Goal: Task Accomplishment & Management: Manage account settings

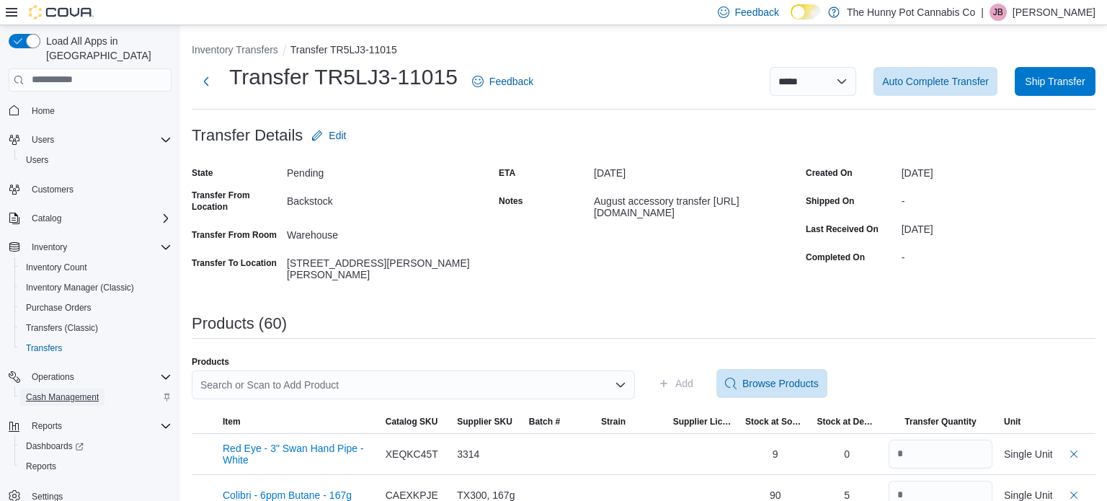
click at [53, 391] on span "Cash Management" at bounding box center [62, 397] width 73 height 12
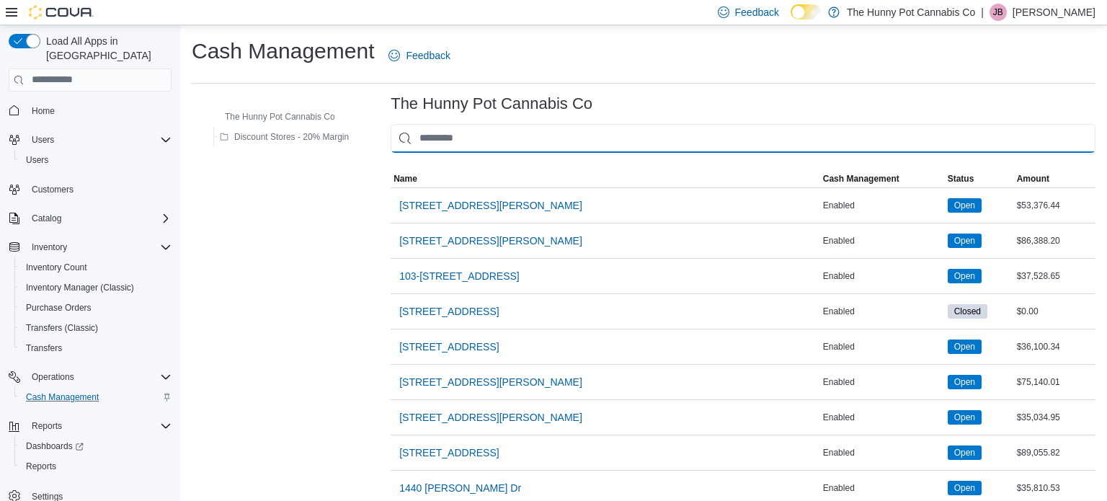
click at [458, 143] on input "This is a search bar. As you type, the results lower in the page will automatic…" at bounding box center [743, 138] width 705 height 29
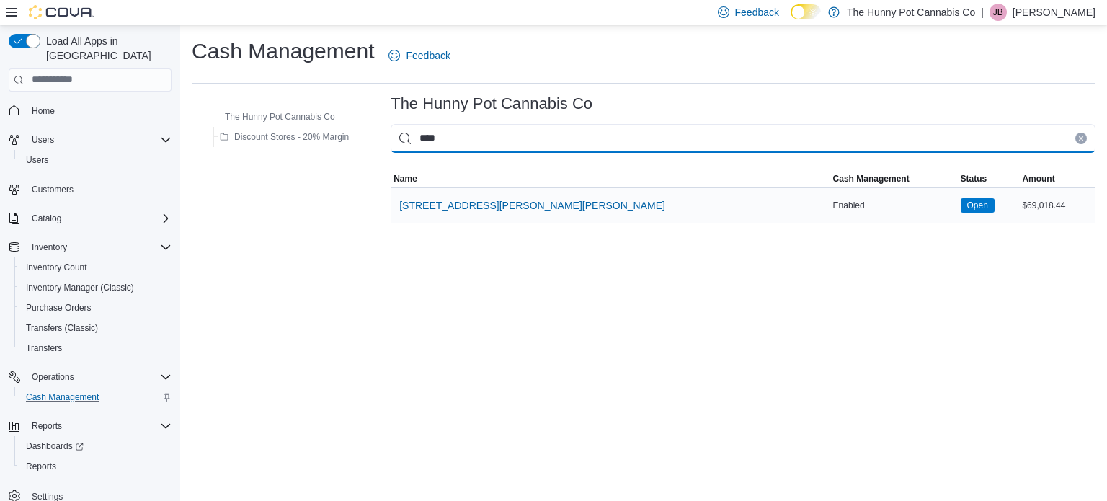
type input "****"
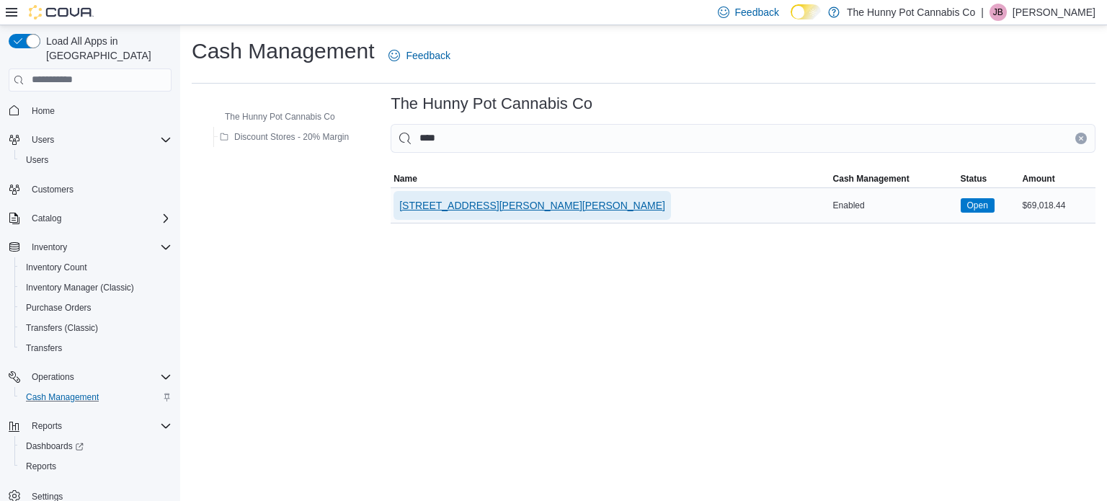
click at [450, 197] on span "[STREET_ADDRESS][PERSON_NAME][PERSON_NAME]" at bounding box center [532, 205] width 266 height 29
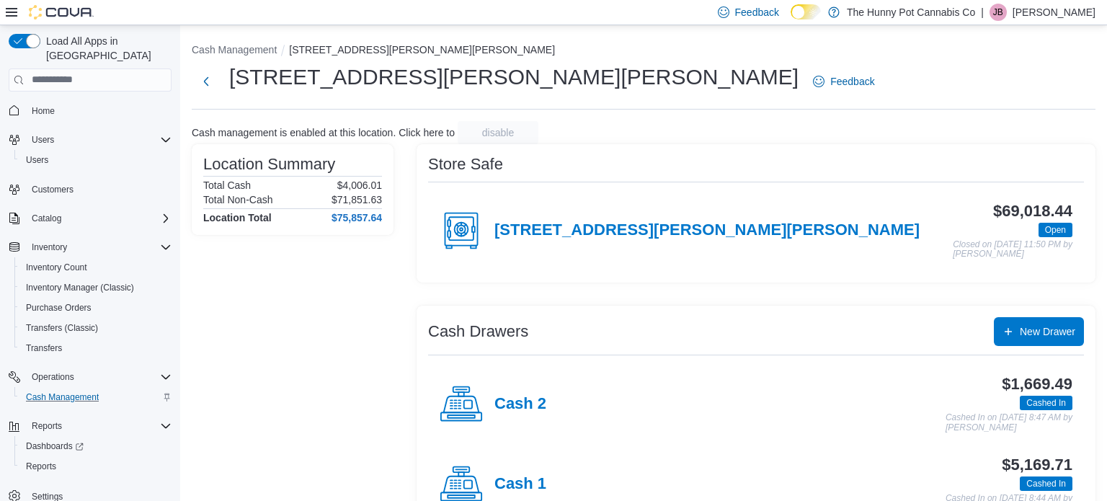
click at [515, 473] on div "Cash 1" at bounding box center [493, 484] width 107 height 43
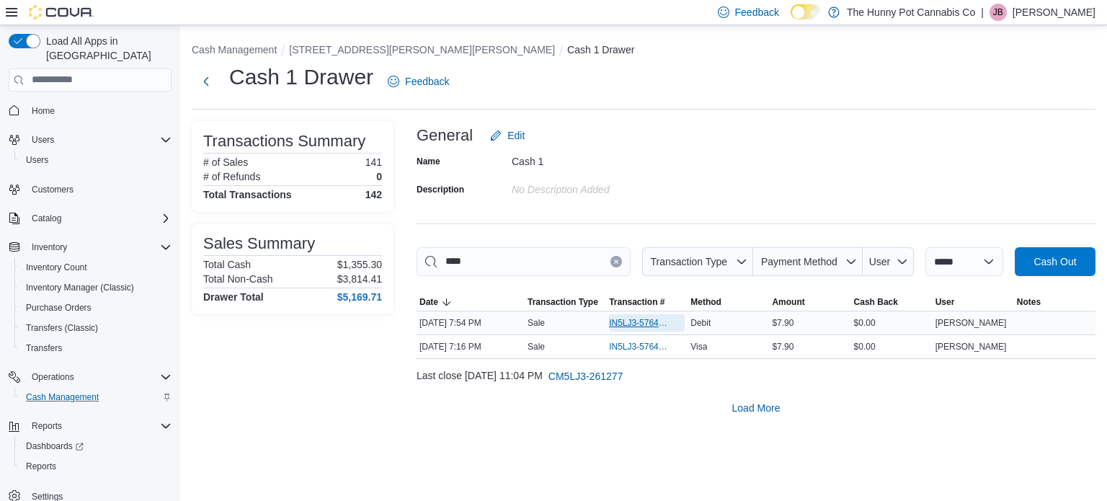
click at [641, 319] on span "IN5LJ3-5764459" at bounding box center [639, 323] width 61 height 12
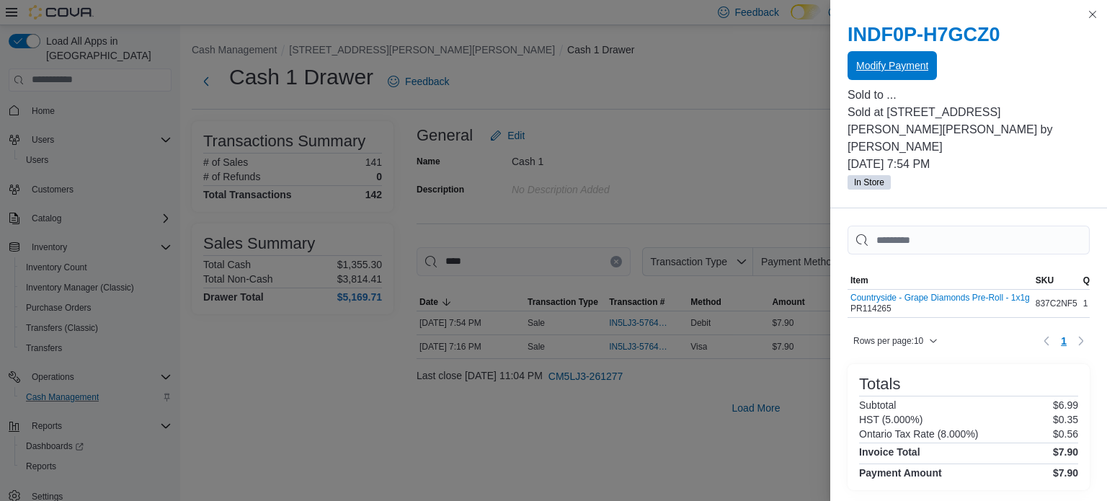
click at [907, 76] on span "Modify Payment" at bounding box center [892, 65] width 72 height 29
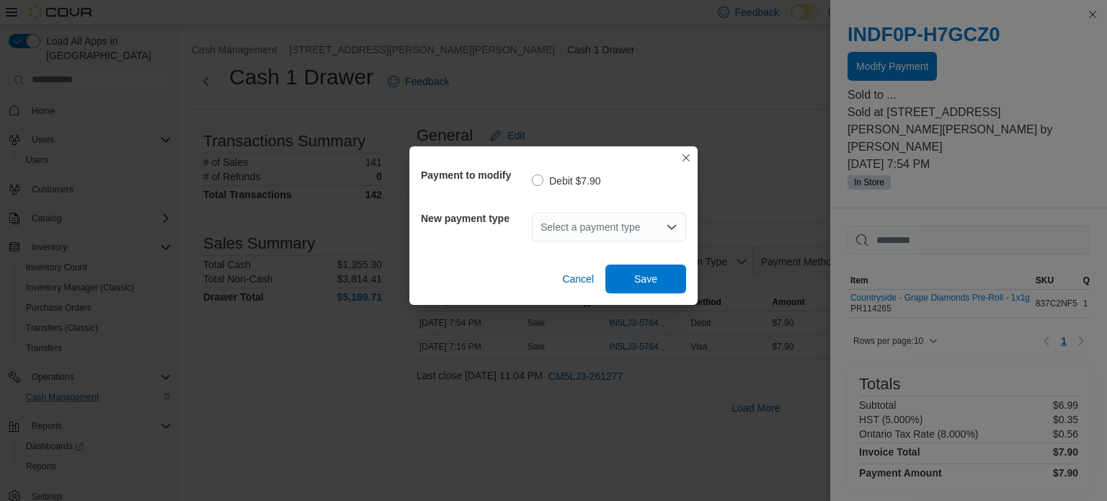
click at [669, 214] on div "Select a payment type" at bounding box center [609, 227] width 154 height 29
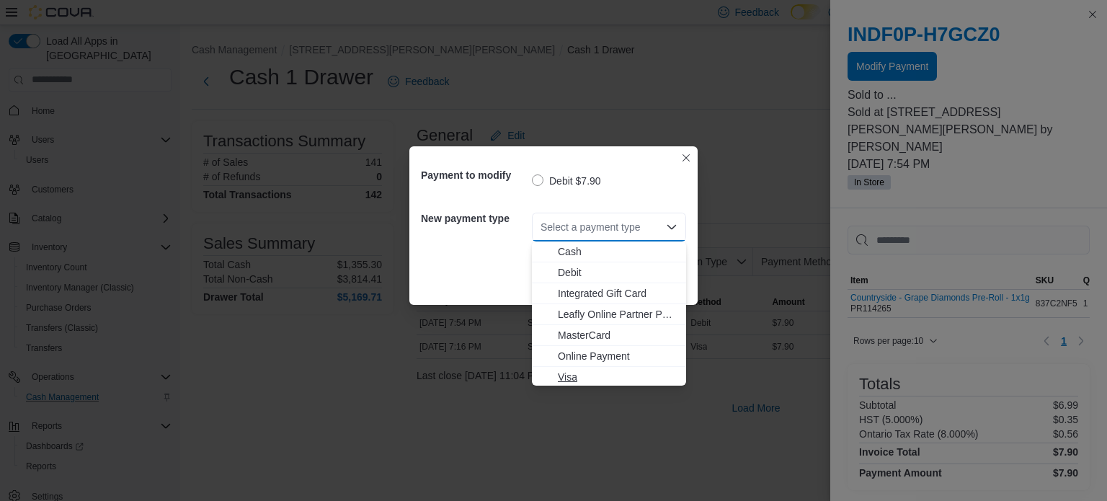
click at [581, 376] on span "Visa" at bounding box center [618, 377] width 120 height 14
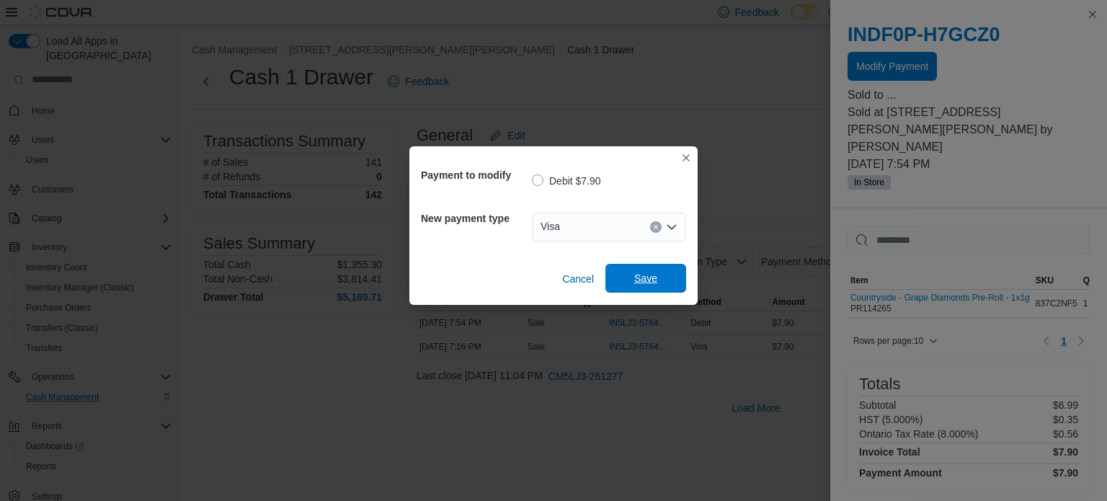
click at [637, 291] on span "Save" at bounding box center [645, 278] width 63 height 29
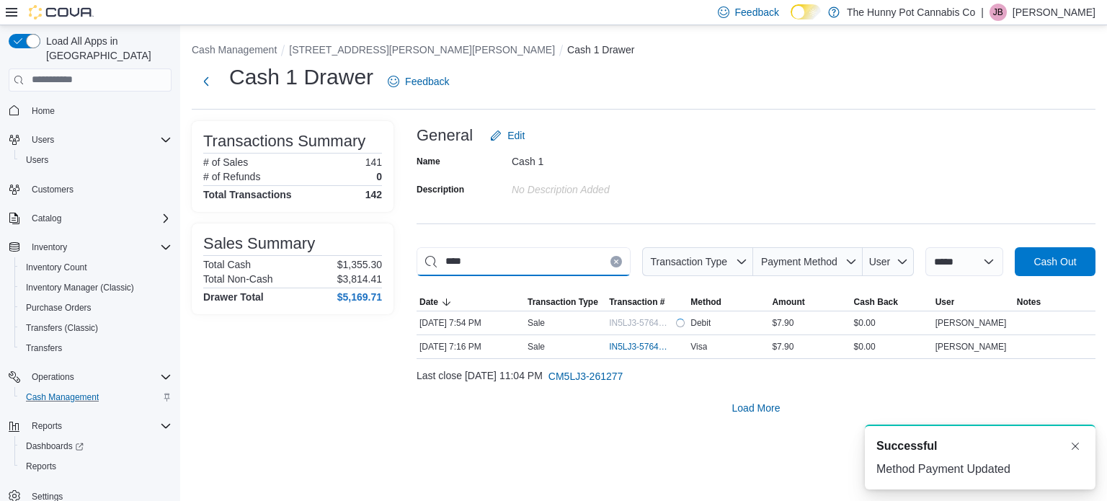
click at [547, 262] on input "****" at bounding box center [524, 261] width 214 height 29
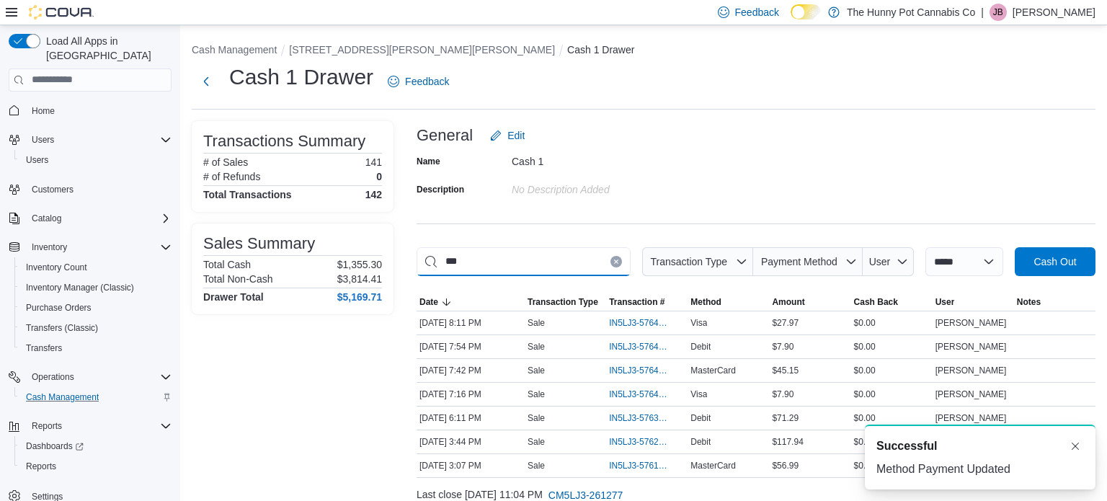
type input "****"
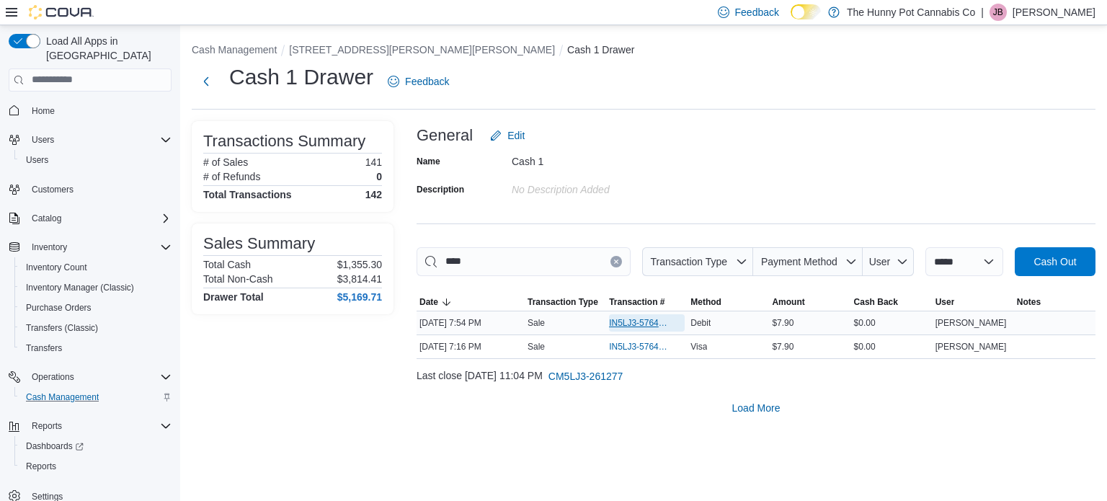
click at [634, 321] on span "IN5LJ3-5764459" at bounding box center [639, 323] width 61 height 12
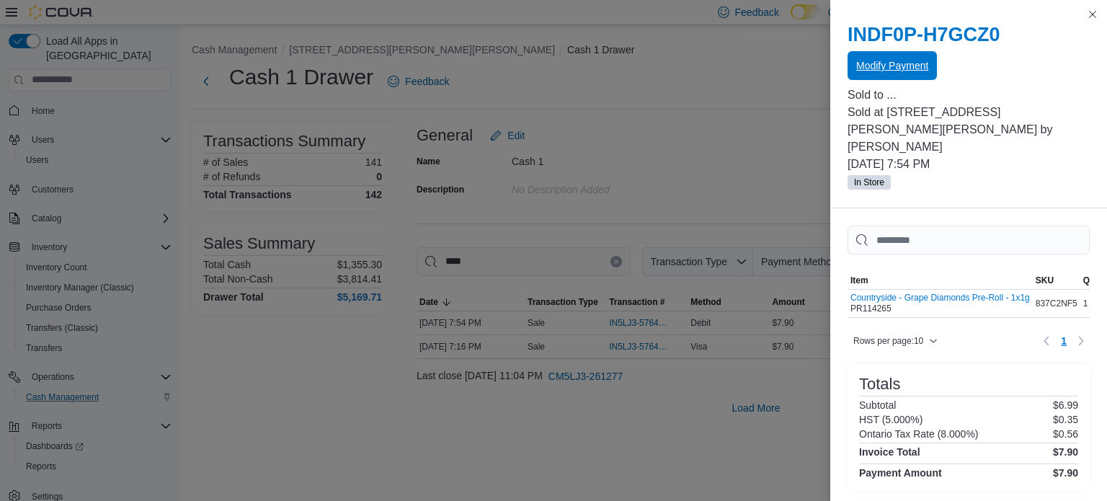
click at [876, 76] on span "Modify Payment" at bounding box center [892, 65] width 72 height 29
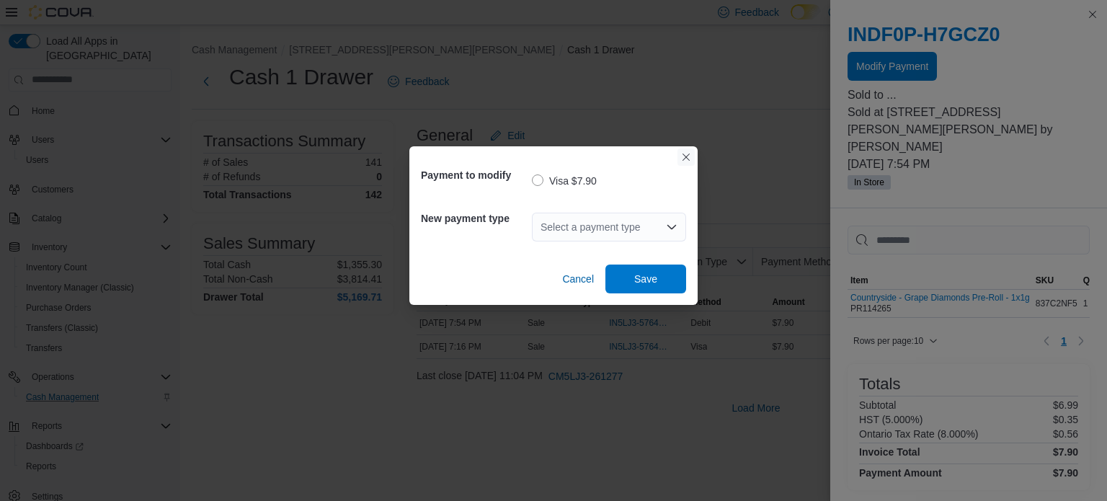
click at [688, 159] on button "Closes this modal window" at bounding box center [686, 156] width 17 height 17
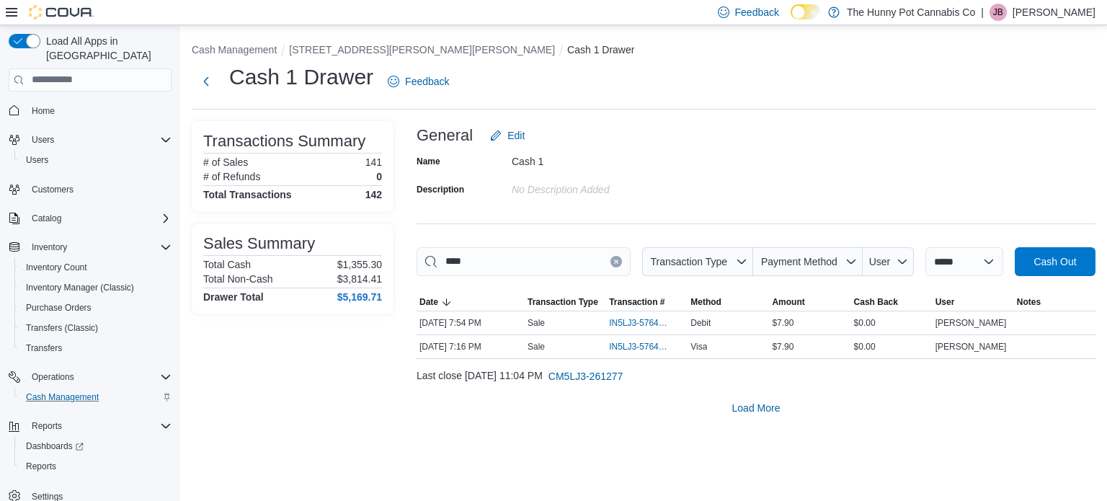
click at [610, 257] on button "Clear input" at bounding box center [616, 262] width 12 height 12
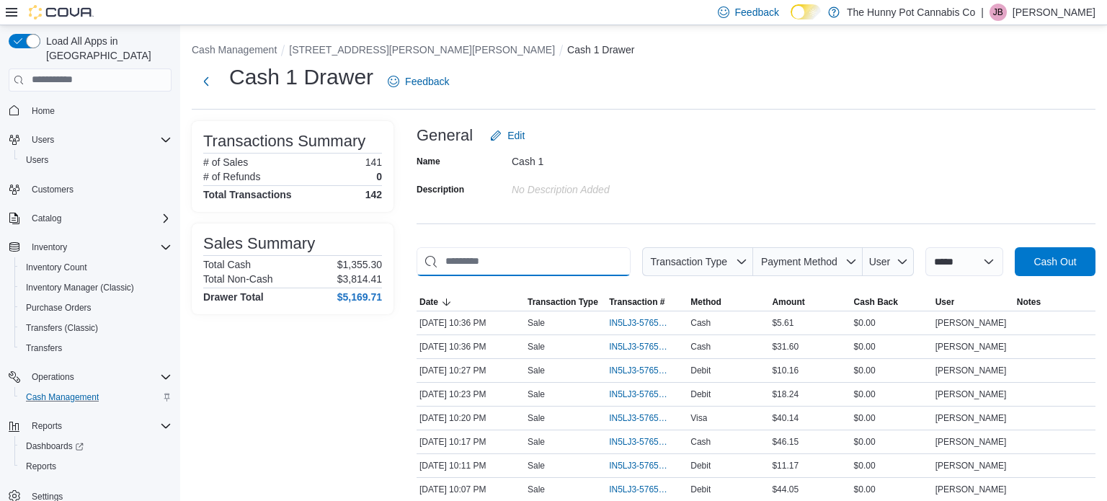
click at [600, 257] on input "This is a search bar. As you type, the results lower in the page will automatic…" at bounding box center [524, 261] width 214 height 29
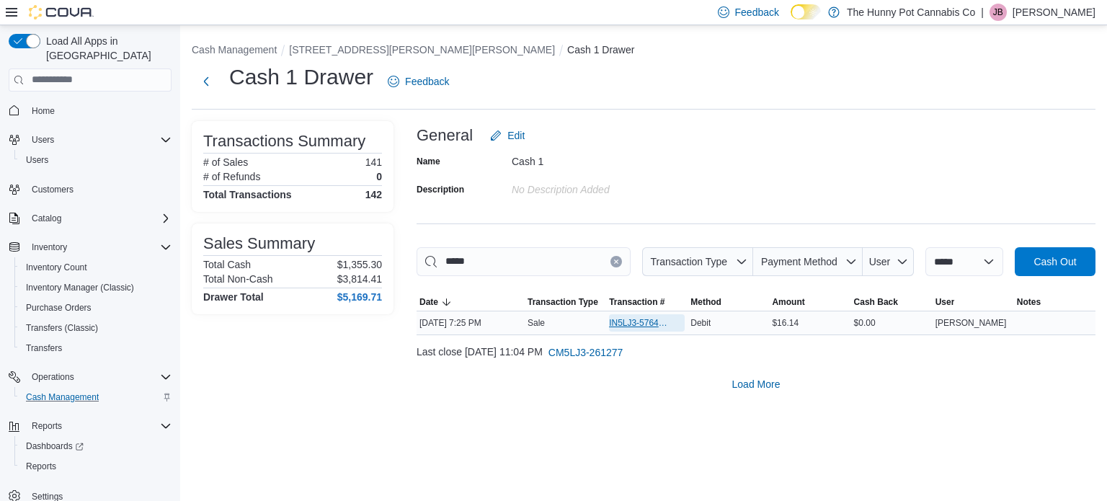
click at [657, 319] on span "IN5LJ3-5764235" at bounding box center [639, 323] width 61 height 12
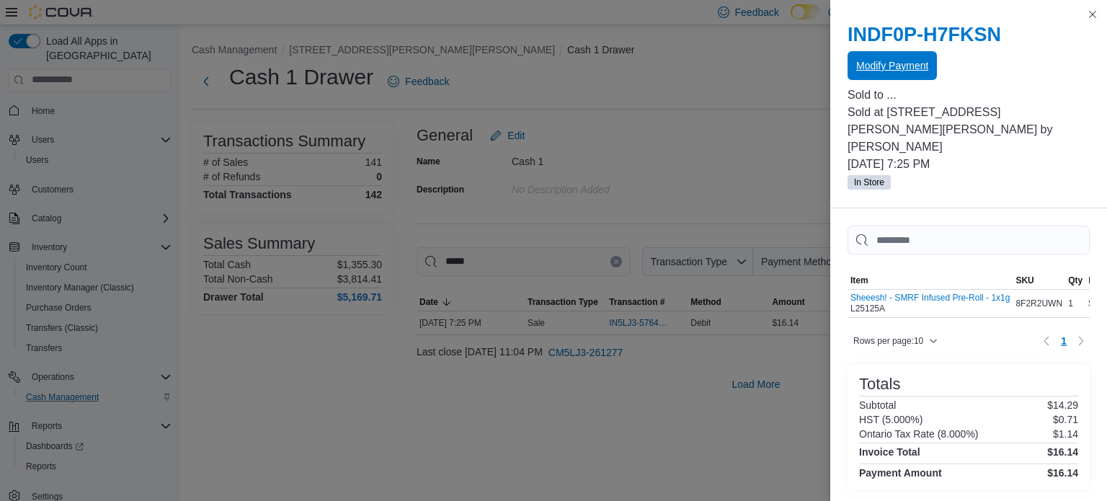
click at [871, 71] on span "Modify Payment" at bounding box center [892, 65] width 72 height 14
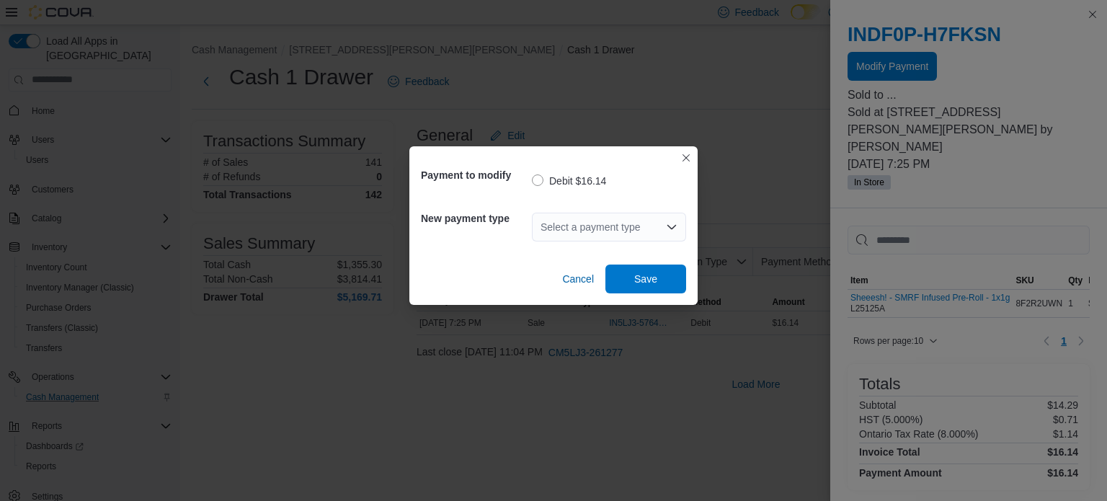
click at [656, 217] on div "Select a payment type" at bounding box center [609, 227] width 154 height 29
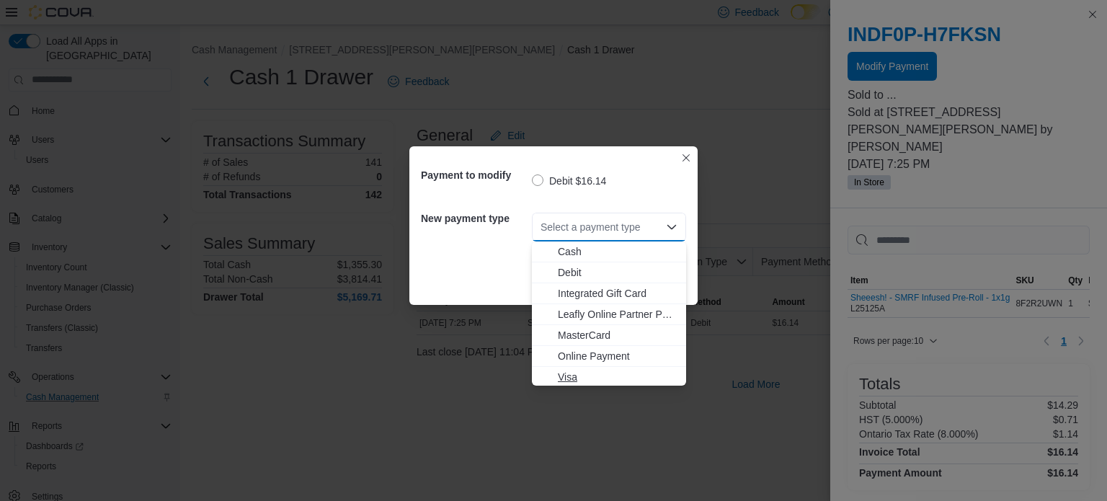
click at [598, 381] on span "Visa" at bounding box center [618, 377] width 120 height 14
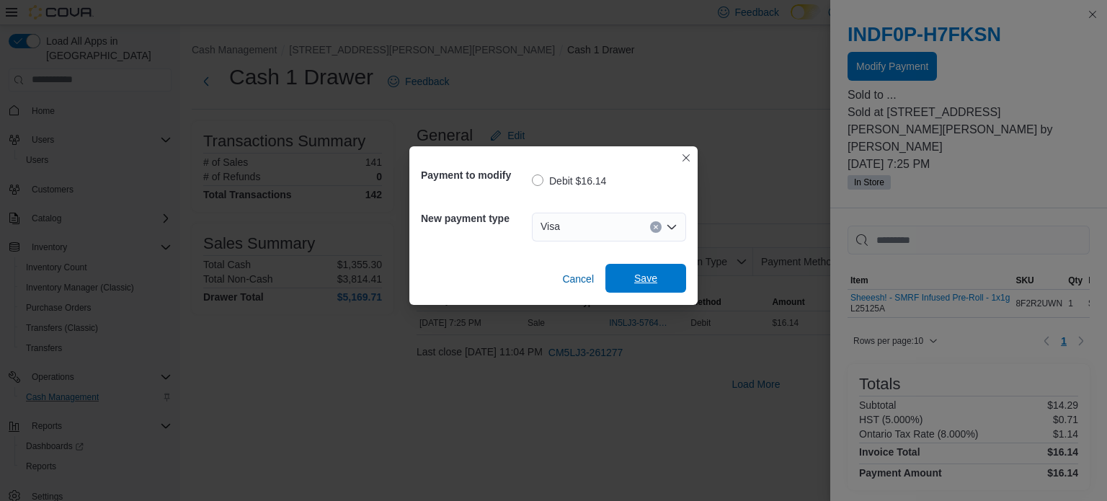
click at [648, 283] on span "Save" at bounding box center [645, 278] width 23 height 14
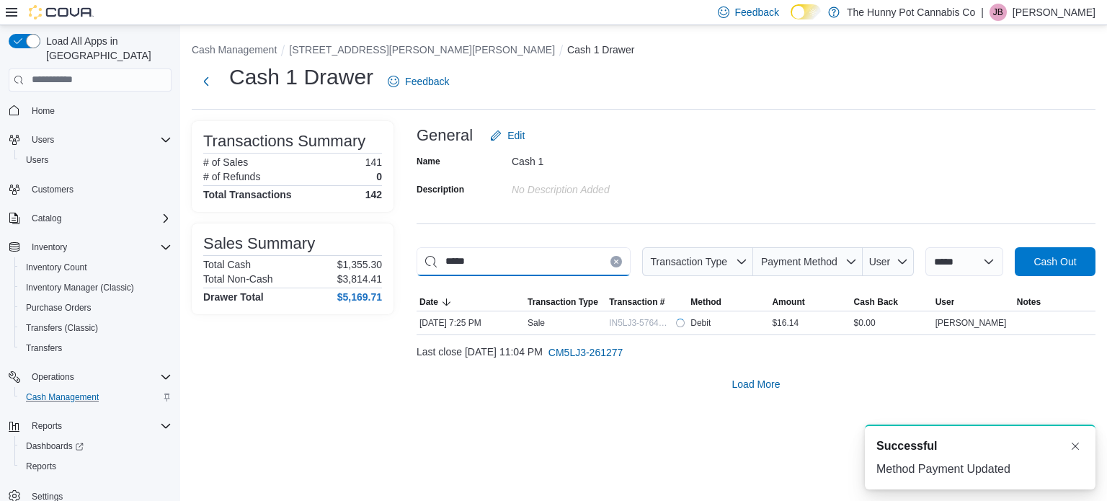
click at [539, 256] on input "*****" at bounding box center [524, 261] width 214 height 29
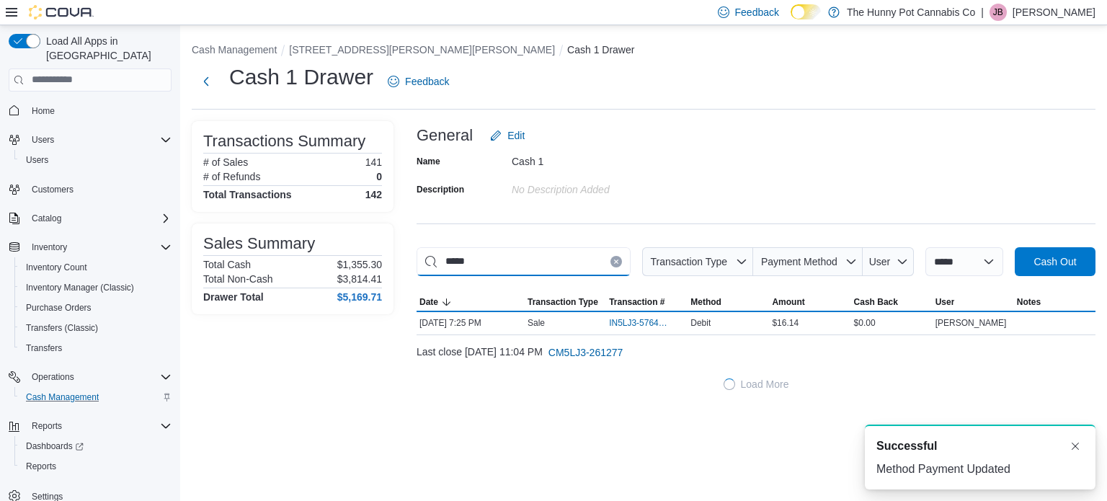
click at [539, 256] on input "*****" at bounding box center [524, 261] width 214 height 29
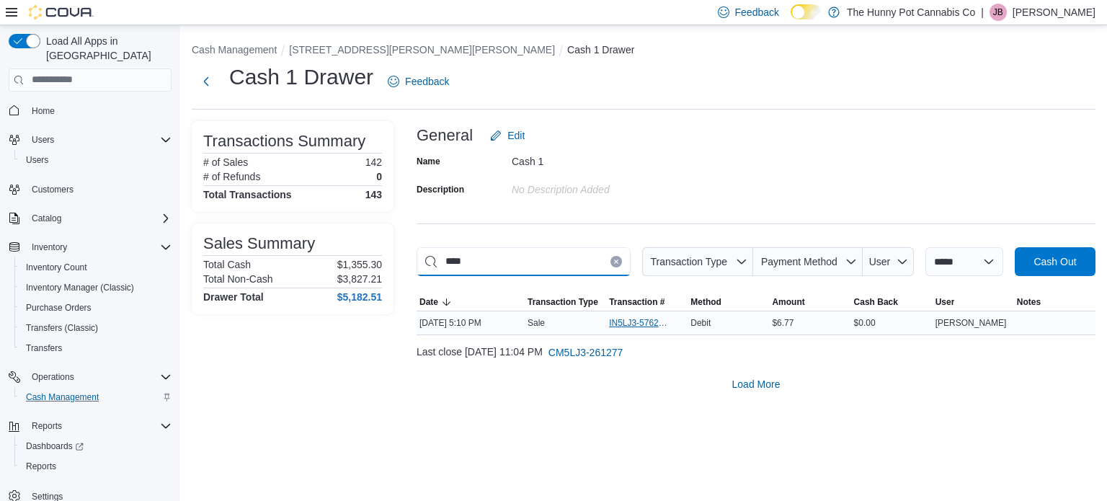
type input "****"
click at [647, 324] on span "IN5LJ3-5762997" at bounding box center [639, 323] width 61 height 12
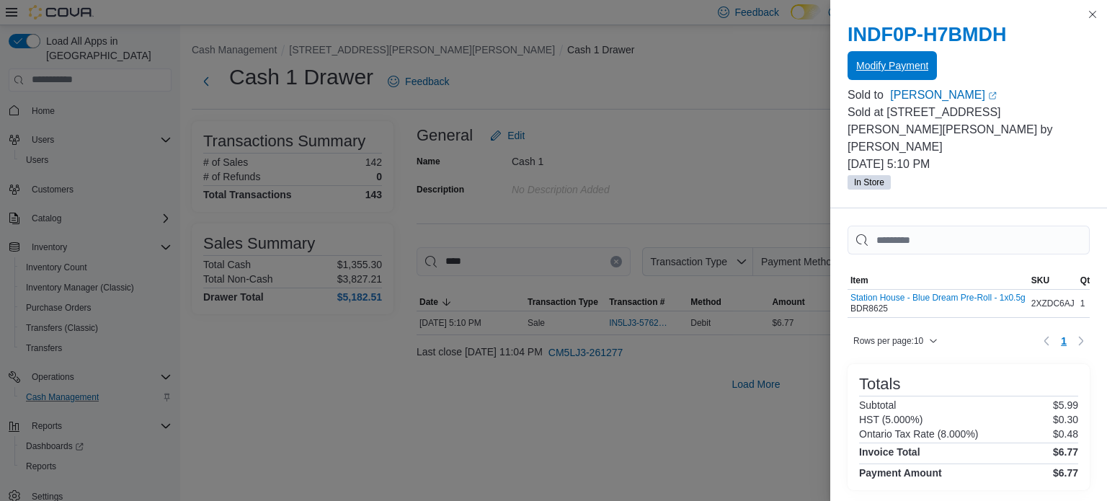
click at [860, 72] on span "Modify Payment" at bounding box center [892, 65] width 72 height 14
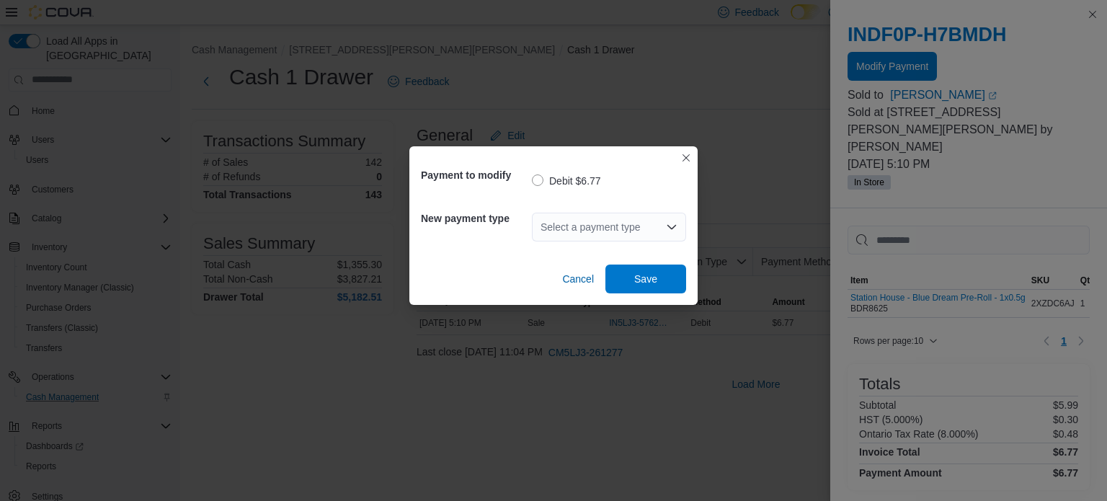
click at [664, 229] on div "Select a payment type" at bounding box center [609, 227] width 154 height 29
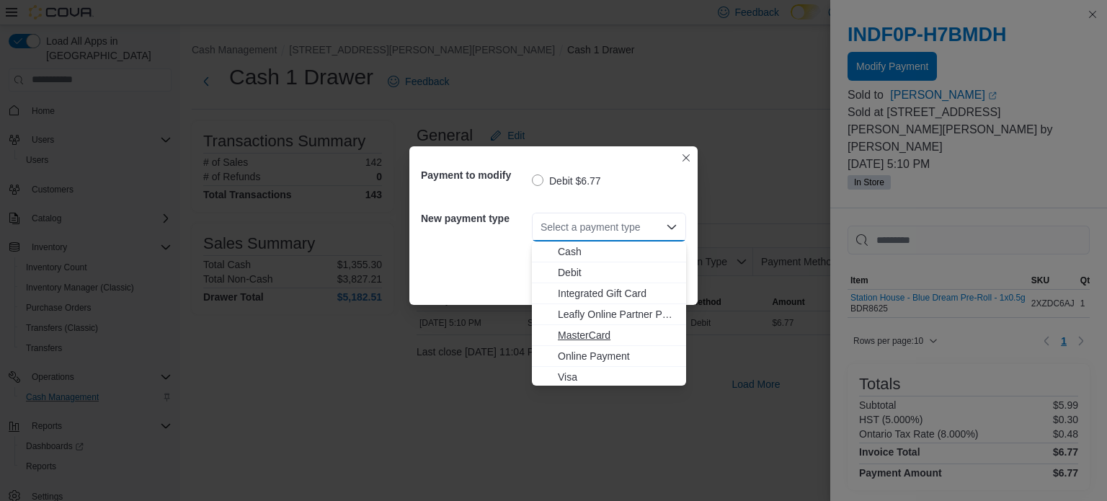
click at [616, 344] on button "MasterCard" at bounding box center [609, 335] width 154 height 21
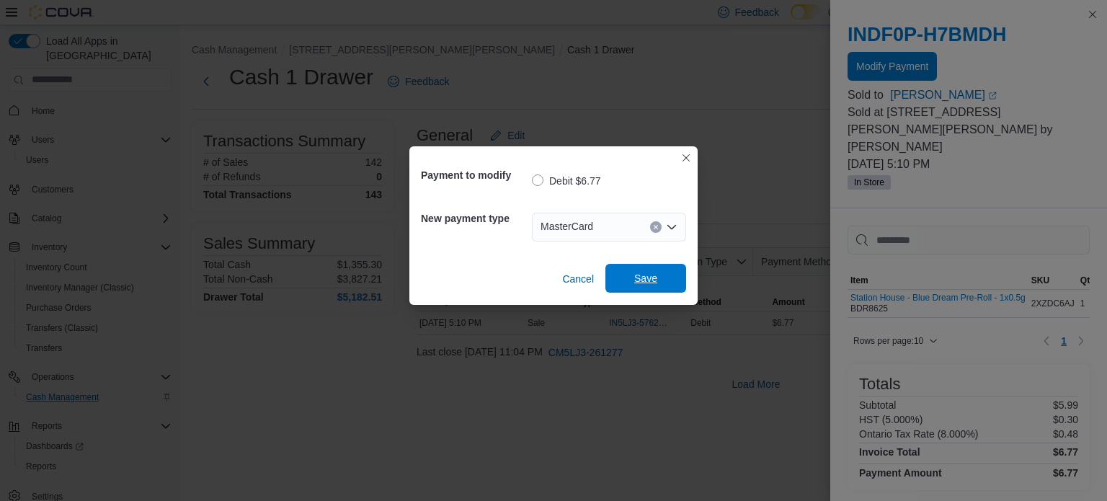
click at [654, 273] on span "Save" at bounding box center [645, 278] width 23 height 14
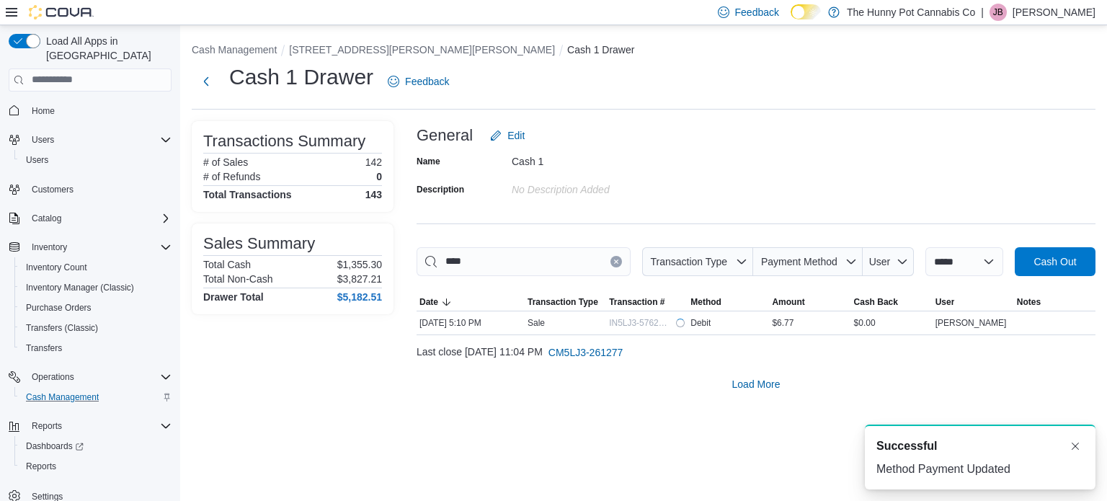
click at [610, 262] on button "Clear input" at bounding box center [616, 262] width 12 height 12
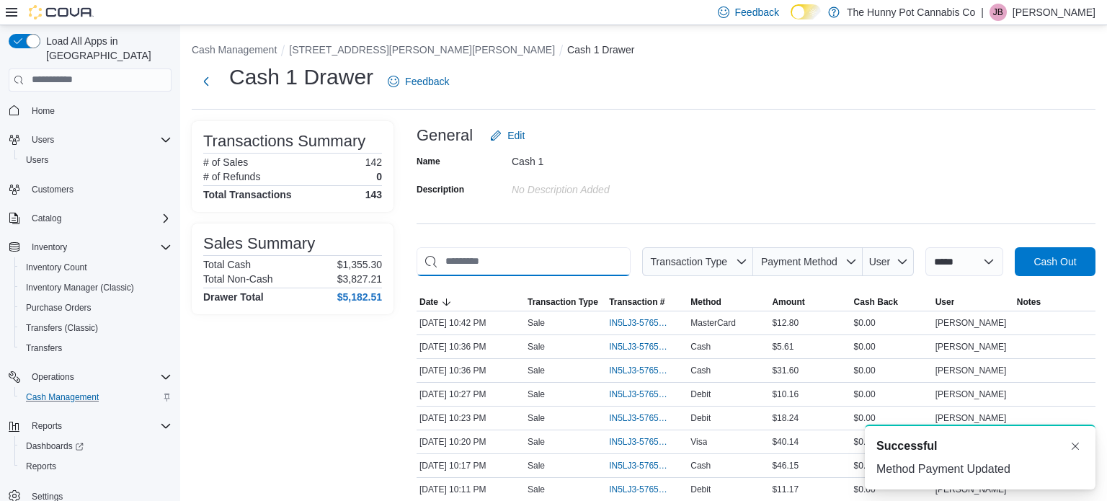
click at [557, 259] on input "This is a search bar. As you type, the results lower in the page will automatic…" at bounding box center [524, 261] width 214 height 29
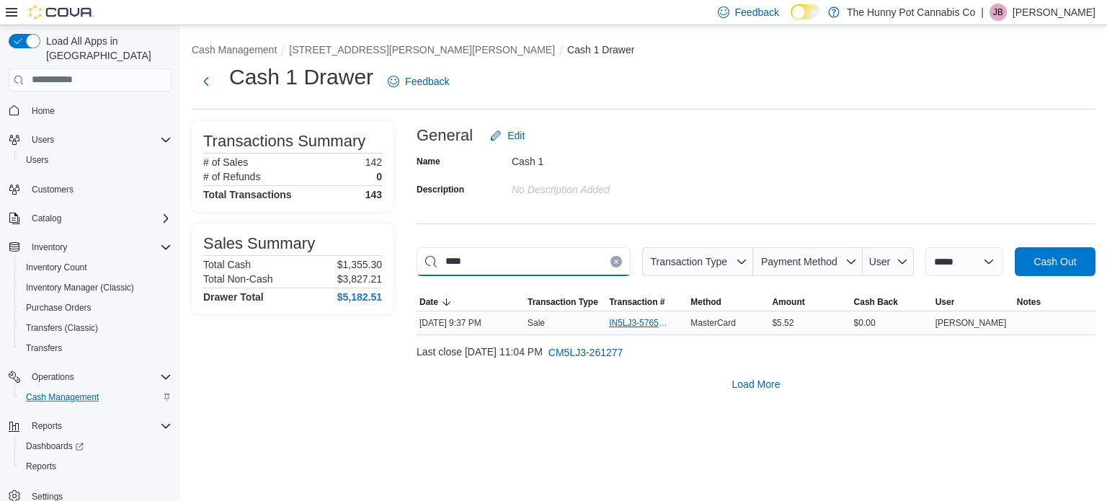
type input "****"
click at [650, 319] on span "IN5LJ3-5765395" at bounding box center [639, 323] width 61 height 12
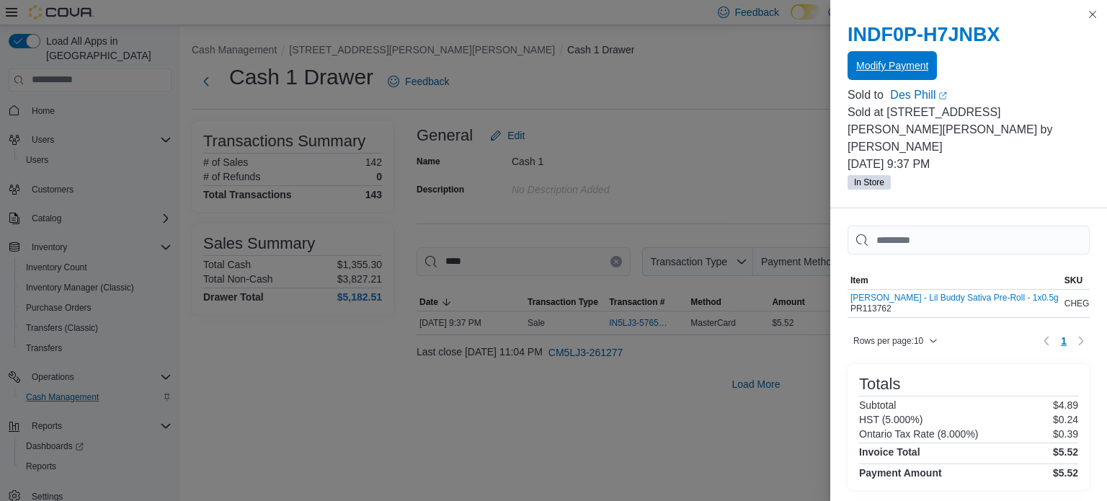
click at [869, 71] on span "Modify Payment" at bounding box center [892, 65] width 72 height 14
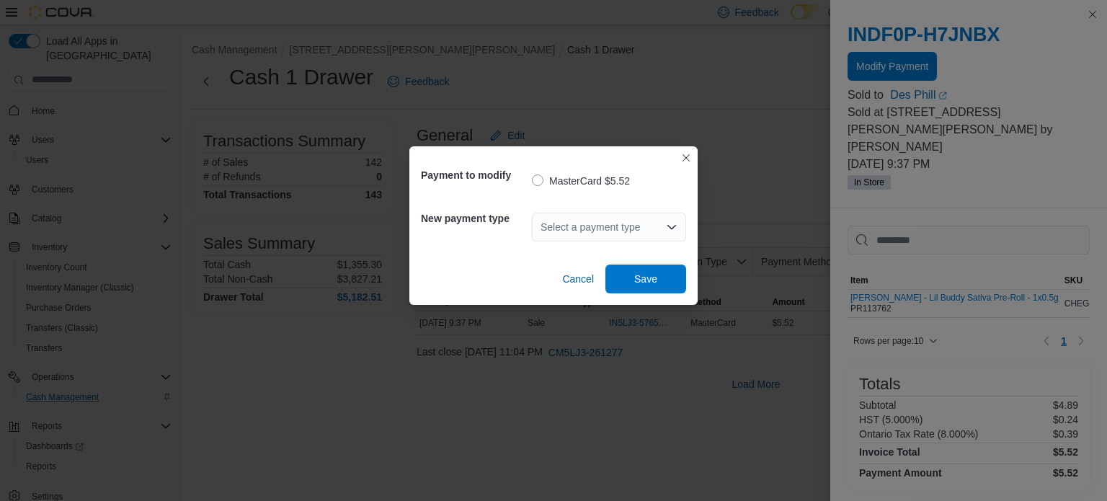
click at [655, 231] on div "Select a payment type" at bounding box center [609, 227] width 154 height 29
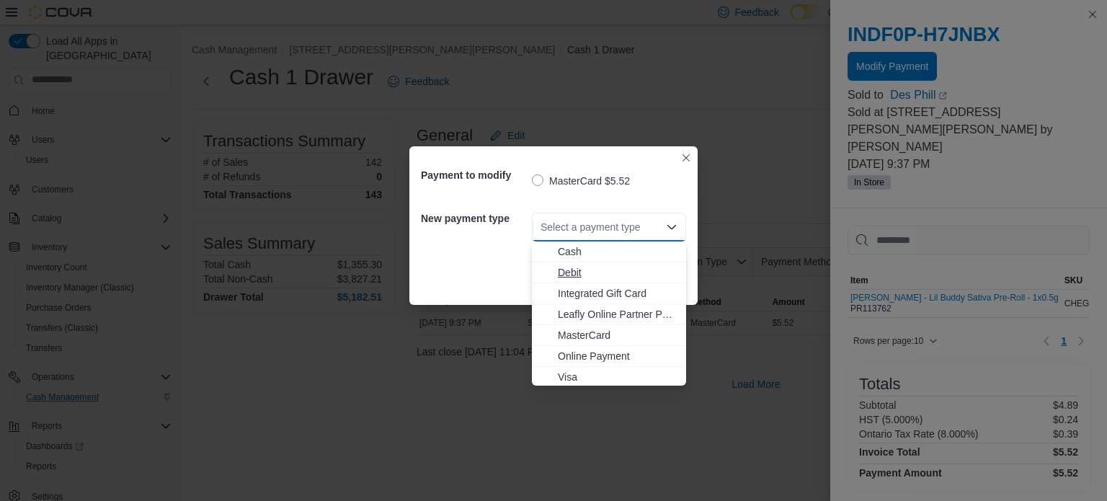
click at [578, 267] on span "Debit" at bounding box center [618, 272] width 120 height 14
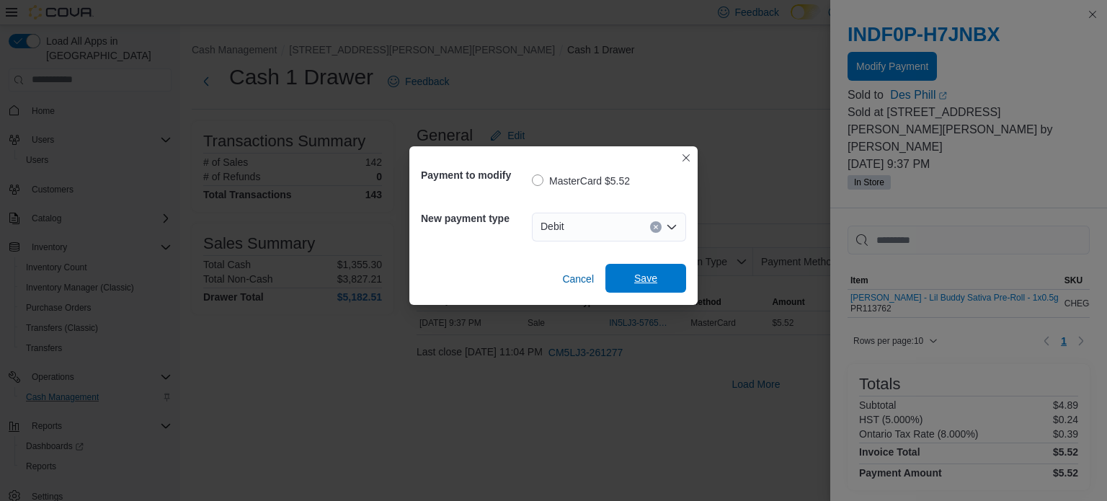
click at [615, 277] on span "Save" at bounding box center [645, 278] width 63 height 29
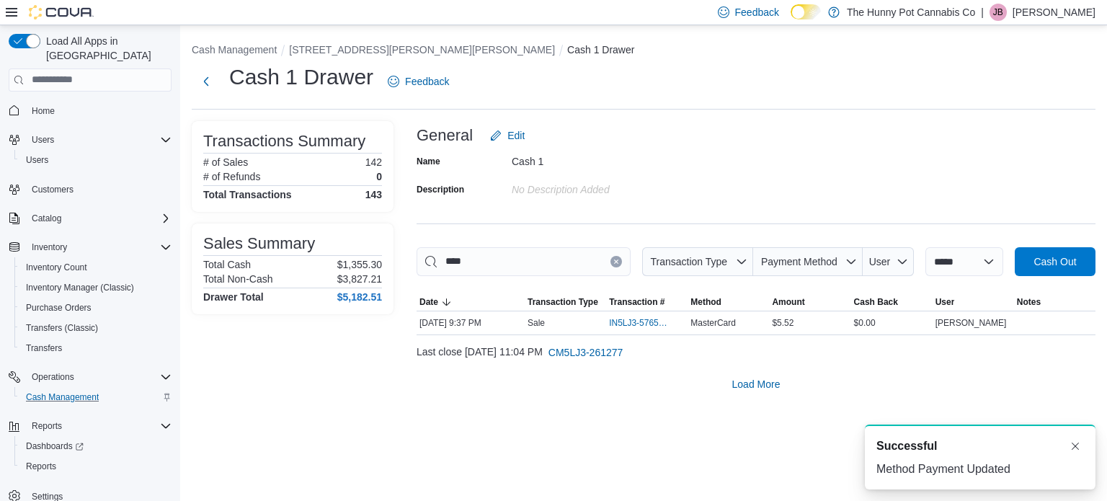
click at [614, 259] on icon "Clear input" at bounding box center [616, 261] width 4 height 4
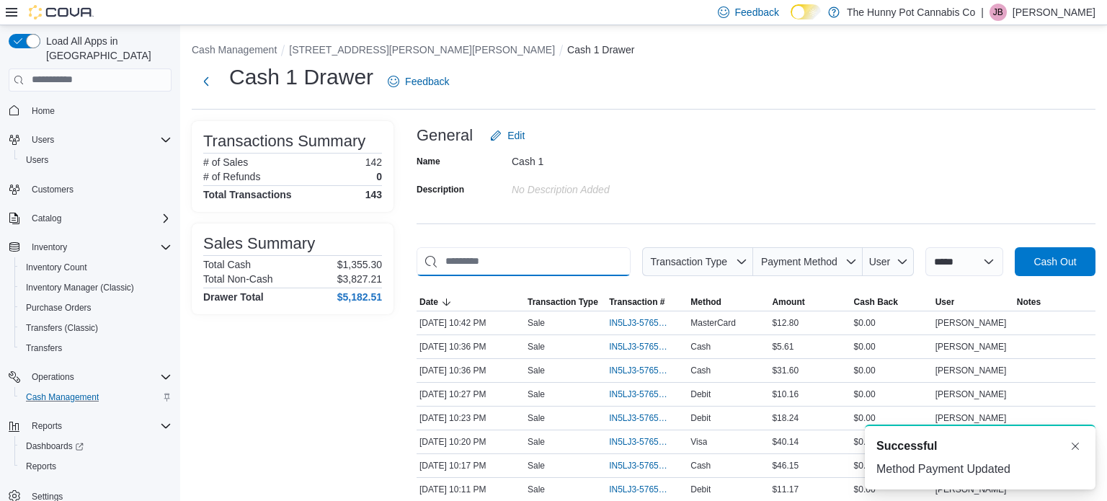
click at [556, 259] on input "This is a search bar. As you type, the results lower in the page will automatic…" at bounding box center [524, 261] width 214 height 29
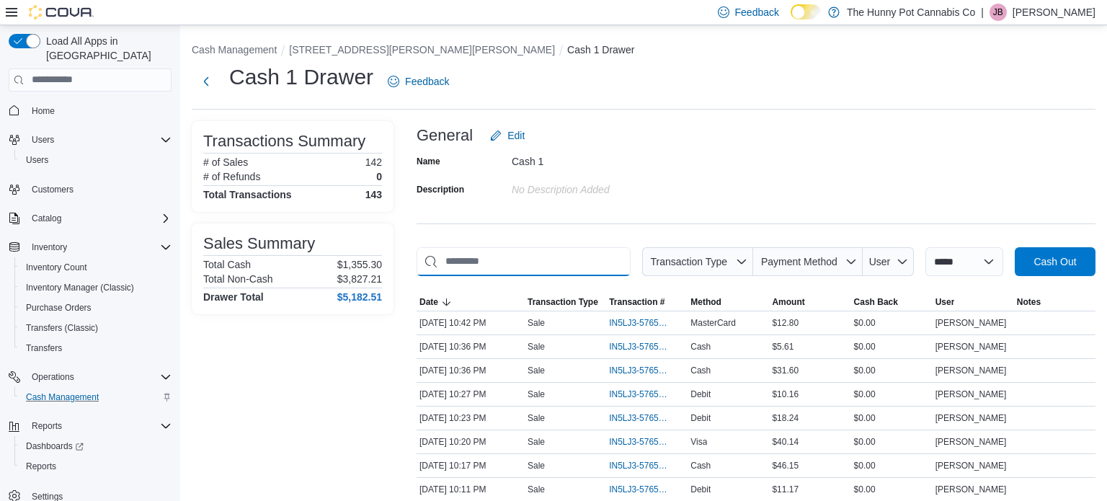
click at [556, 259] on input "This is a search bar. As you type, the results lower in the page will automatic…" at bounding box center [524, 261] width 214 height 29
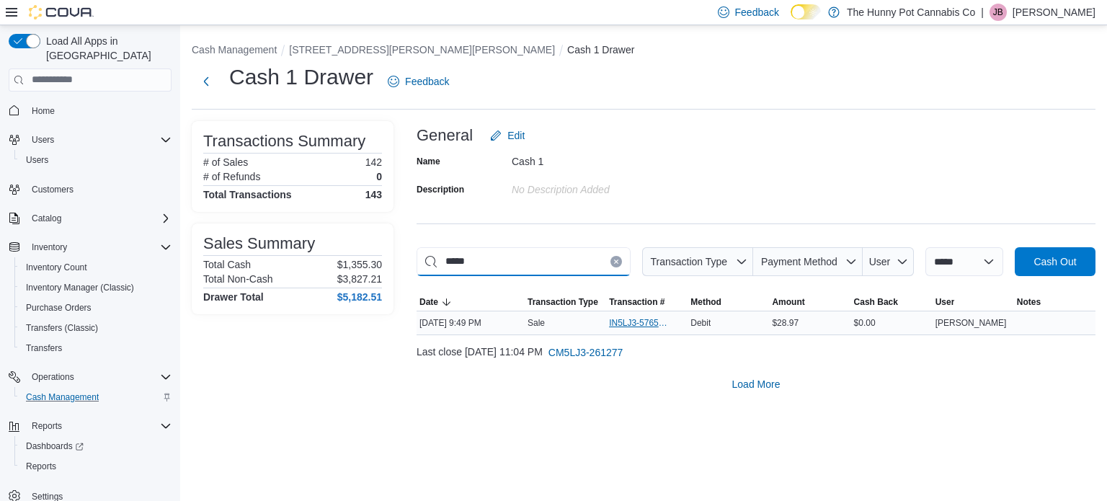
type input "*****"
click at [654, 319] on span "IN5LJ3-5765506" at bounding box center [639, 323] width 61 height 12
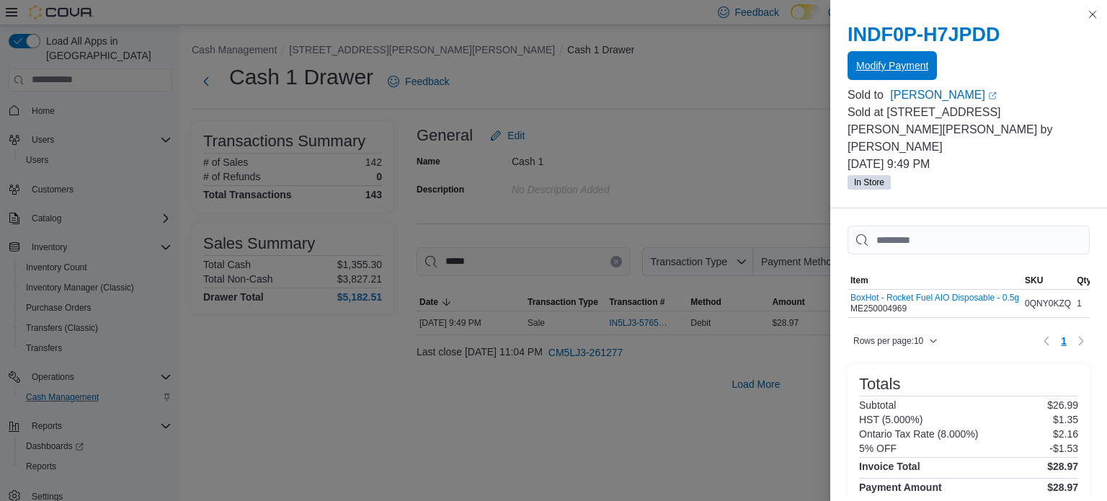
click at [884, 79] on span "Modify Payment" at bounding box center [892, 65] width 72 height 29
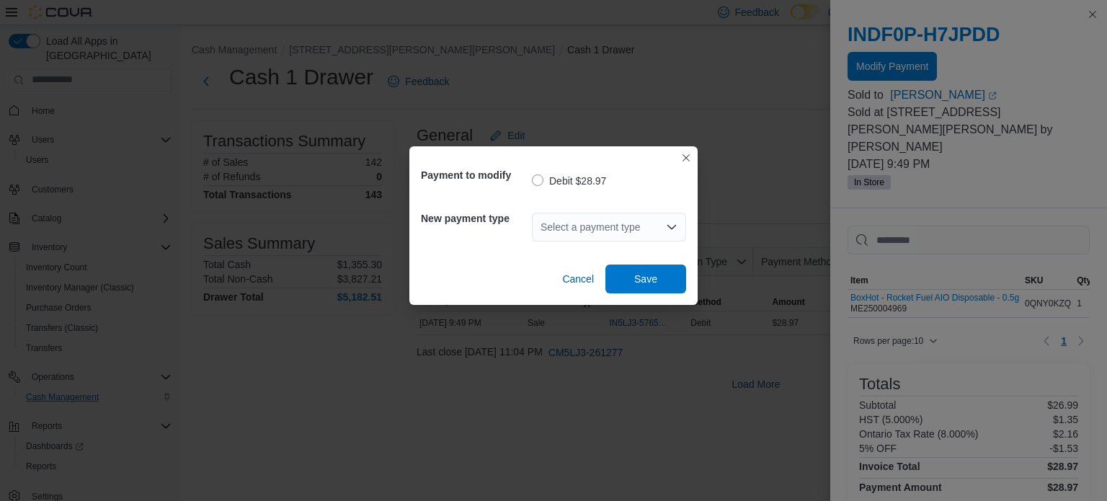
click at [600, 221] on div "Select a payment type" at bounding box center [609, 227] width 154 height 29
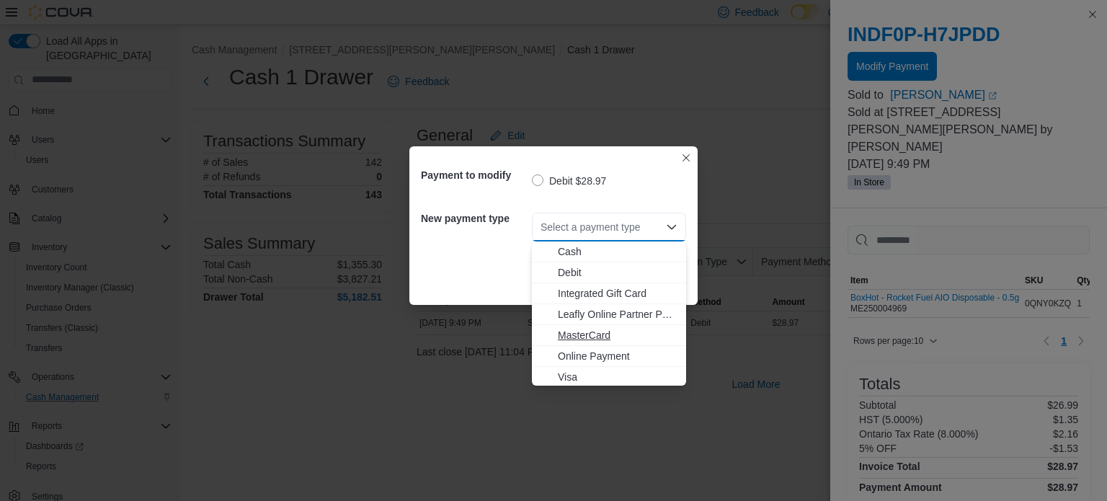
click at [617, 333] on span "MasterCard" at bounding box center [618, 335] width 120 height 14
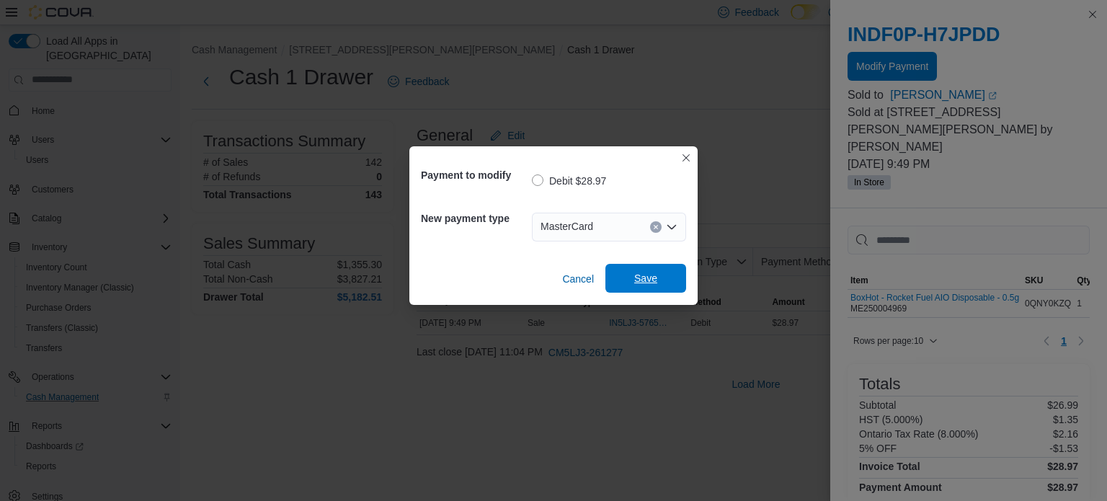
click at [652, 283] on span "Save" at bounding box center [645, 278] width 23 height 14
